Goal: Obtain resource: Obtain resource

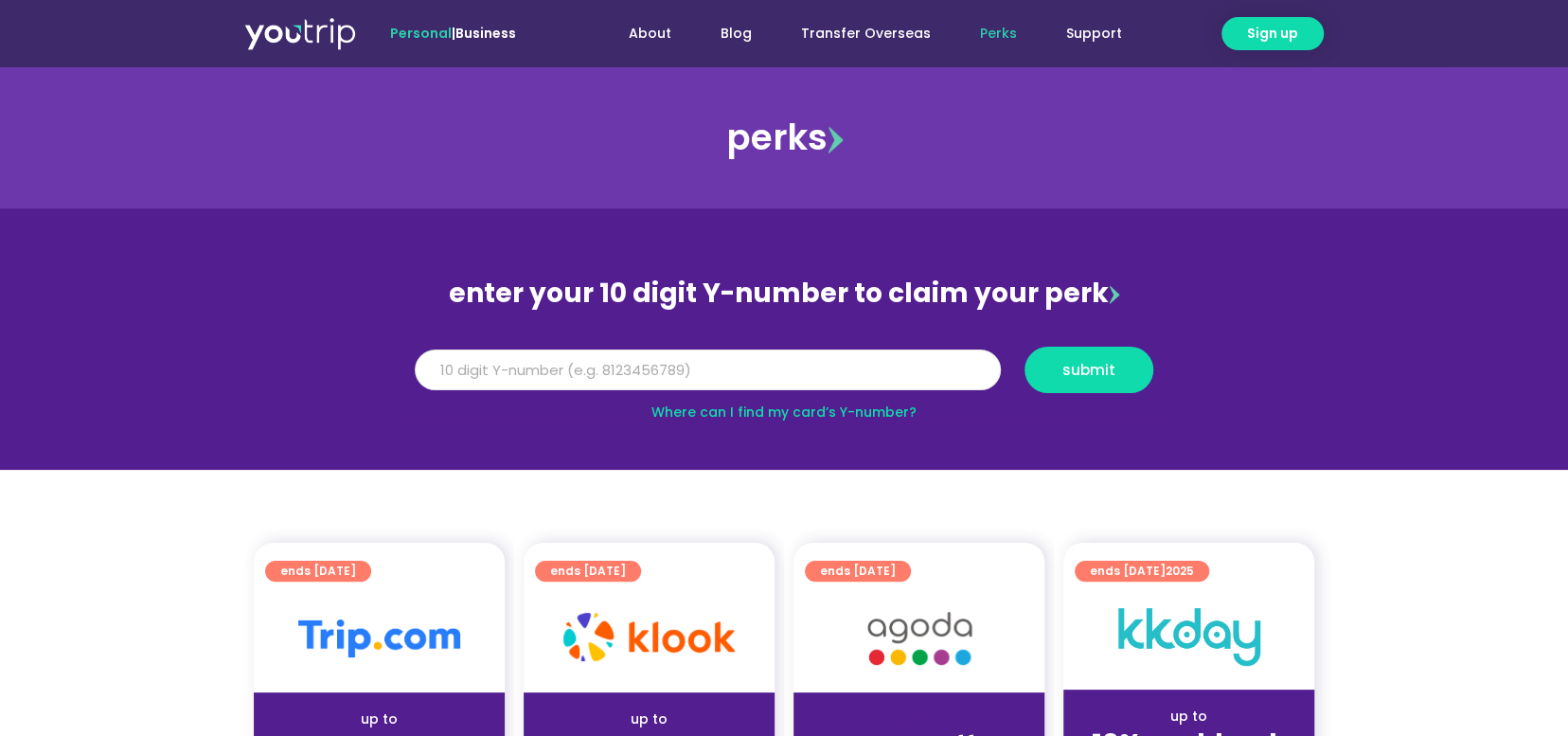
click at [742, 367] on input "Y Number" at bounding box center [708, 369] width 586 height 42
paste input "8152625641"
type input "8152625641"
click at [1065, 363] on span "submit" at bounding box center [1089, 369] width 53 height 15
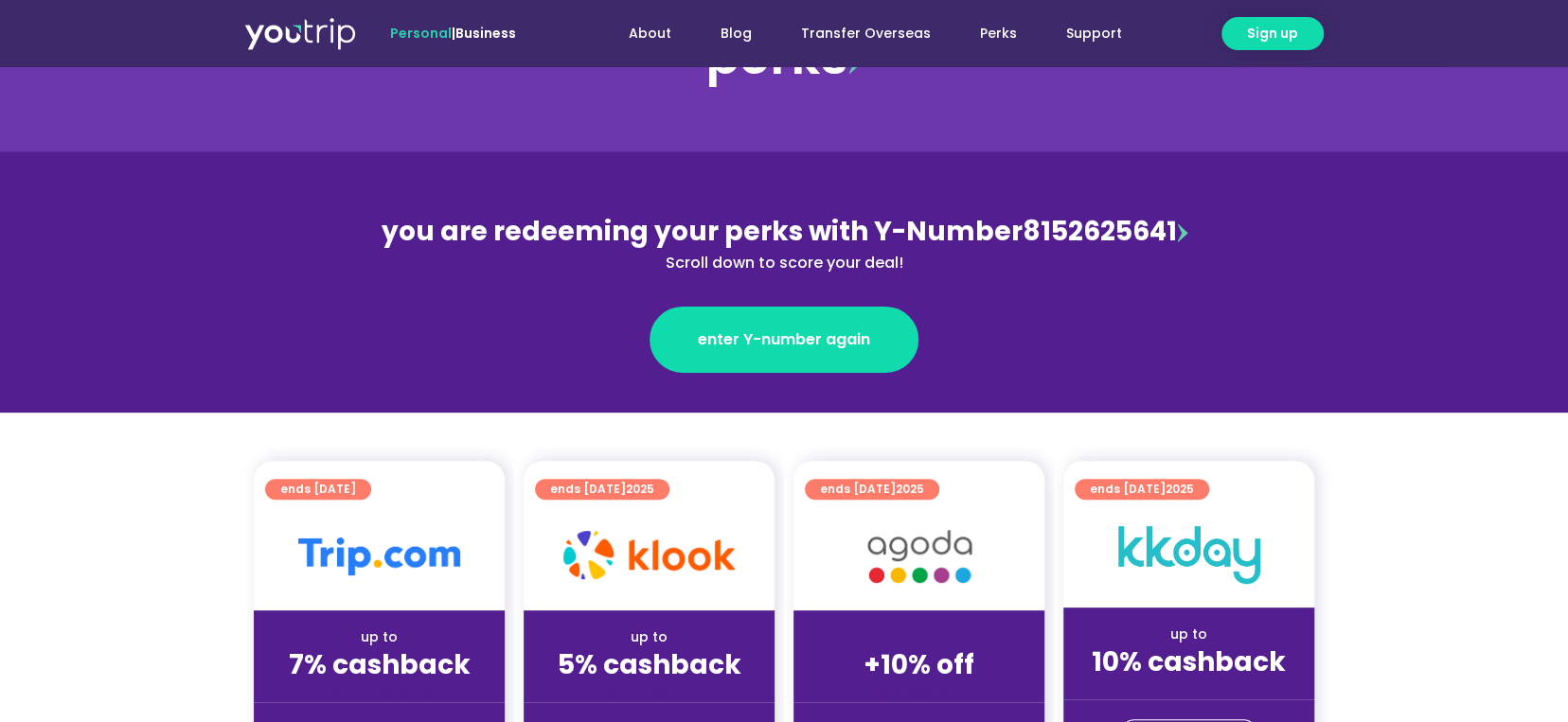
scroll to position [189, 0]
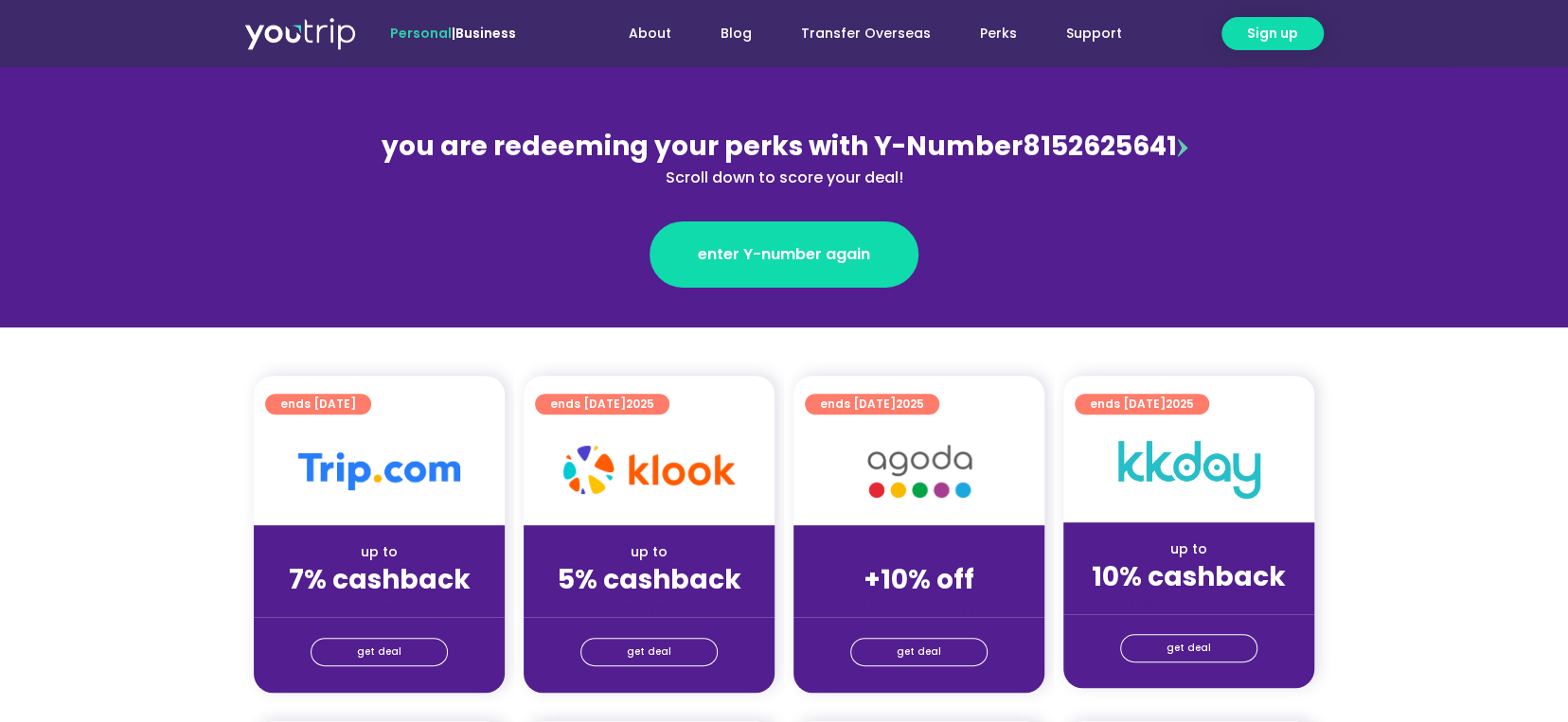
click at [900, 459] on img at bounding box center [919, 472] width 152 height 77
click at [918, 639] on span "get deal" at bounding box center [919, 651] width 44 height 26
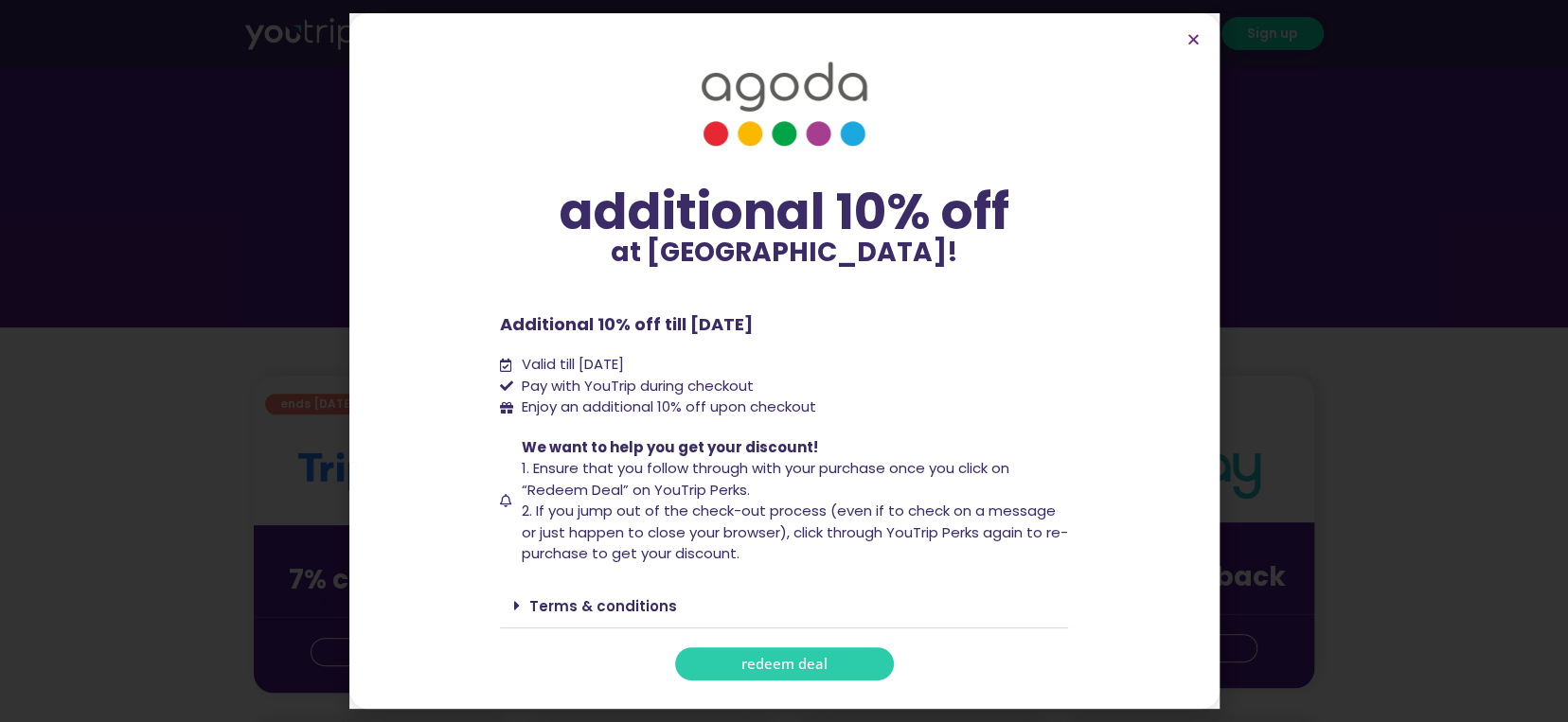
click at [827, 668] on link "redeem deal" at bounding box center [784, 664] width 218 height 33
